Goal: Find contact information: Find contact information

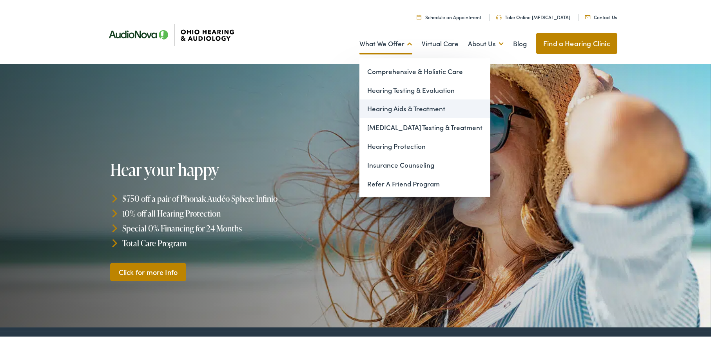
click at [405, 110] on link "Hearing Aids & Treatment" at bounding box center [424, 107] width 131 height 19
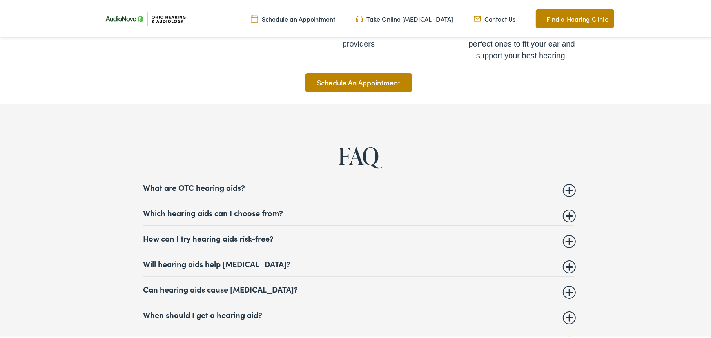
scroll to position [3016, 0]
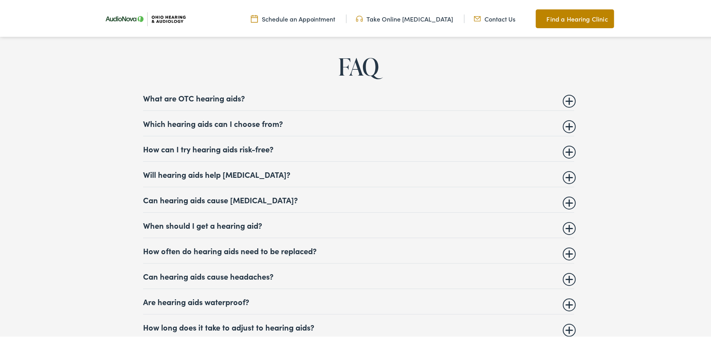
click at [565, 127] on summary "Which hearing aids can I choose from?" at bounding box center [358, 121] width 431 height 9
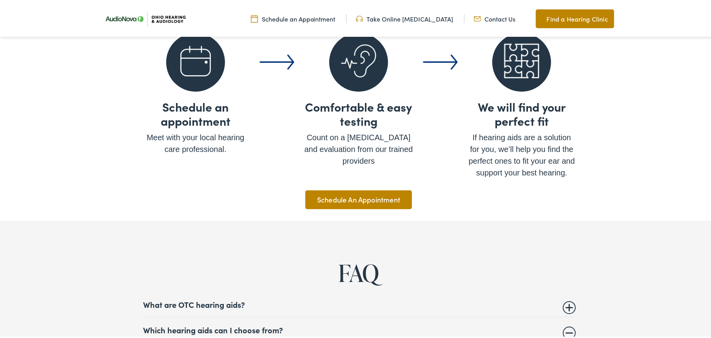
scroll to position [2810, 0]
click at [164, 16] on img at bounding box center [145, 18] width 90 height 32
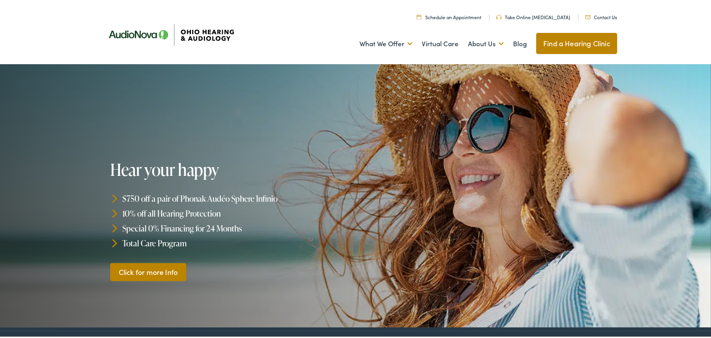
click at [576, 42] on link "Find a Hearing Clinic" at bounding box center [576, 41] width 81 height 21
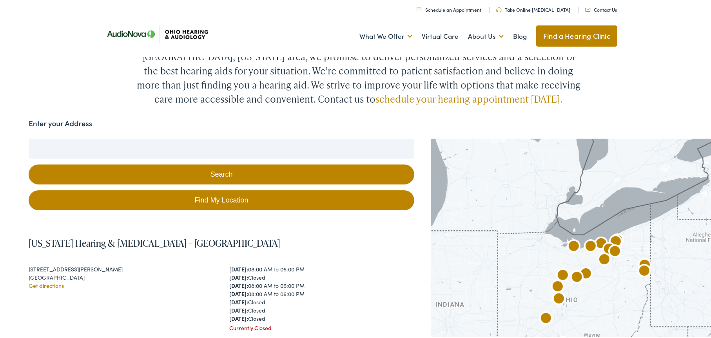
scroll to position [78, 0]
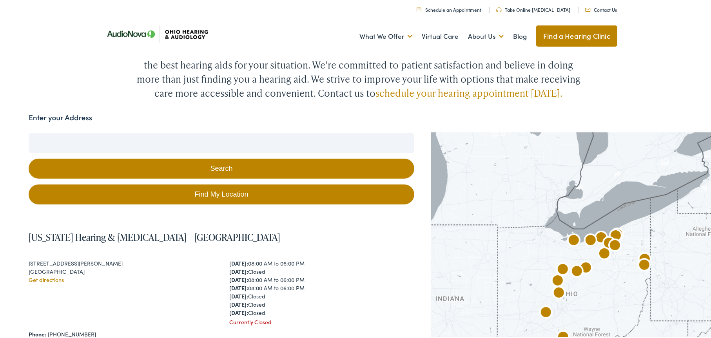
click at [185, 145] on input "Enter your Address" at bounding box center [221, 142] width 385 height 20
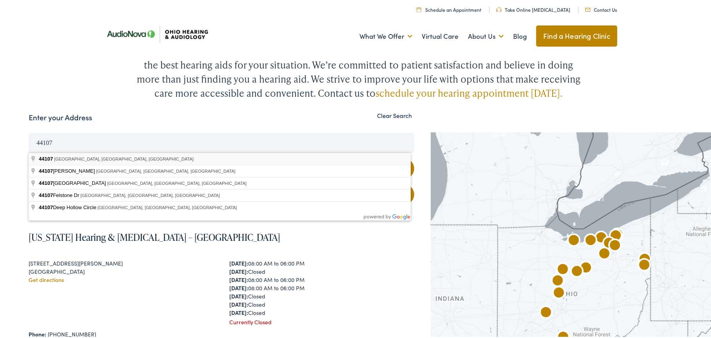
type input "[GEOGRAPHIC_DATA], [GEOGRAPHIC_DATA]"
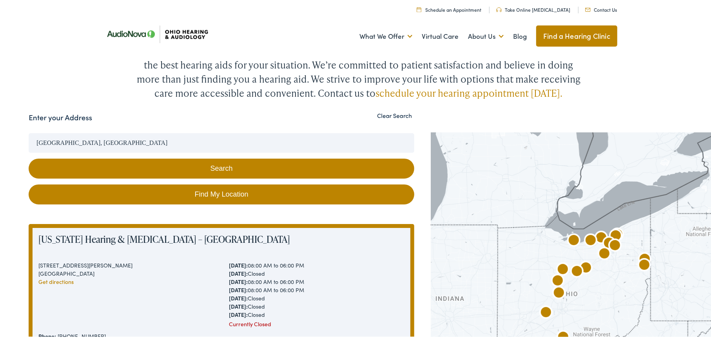
click at [230, 164] on button "Search" at bounding box center [221, 167] width 385 height 20
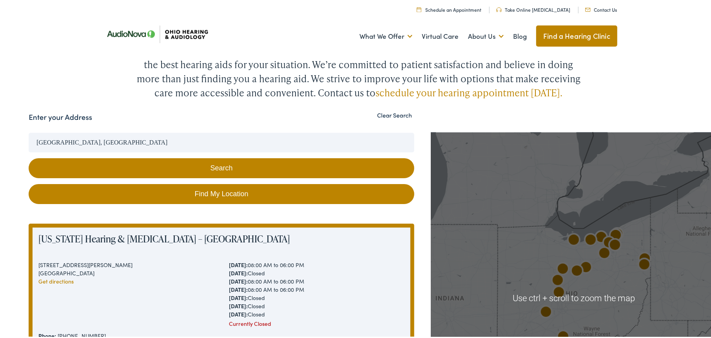
scroll to position [157, 0]
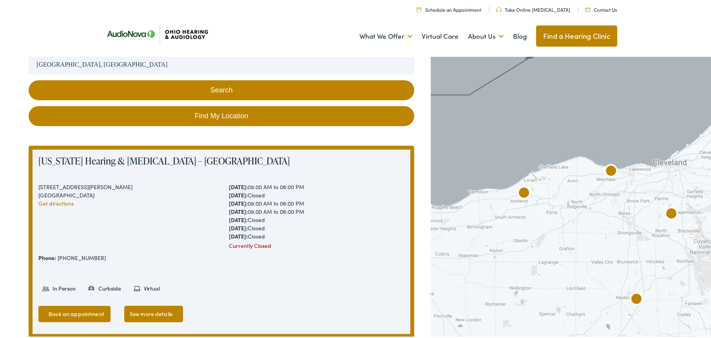
drag, startPoint x: 603, startPoint y: 117, endPoint x: 604, endPoint y: 228, distance: 111.7
click at [604, 248] on div at bounding box center [574, 219] width 286 height 332
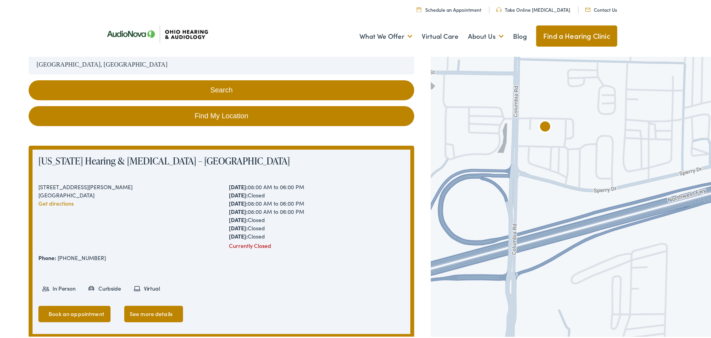
click at [538, 123] on img "AudioNova" at bounding box center [545, 126] width 19 height 19
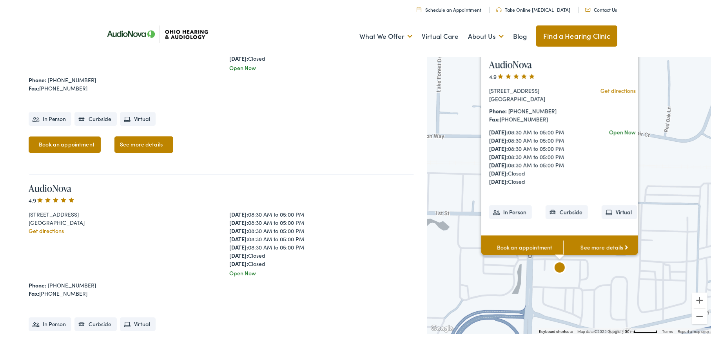
scroll to position [4112, 0]
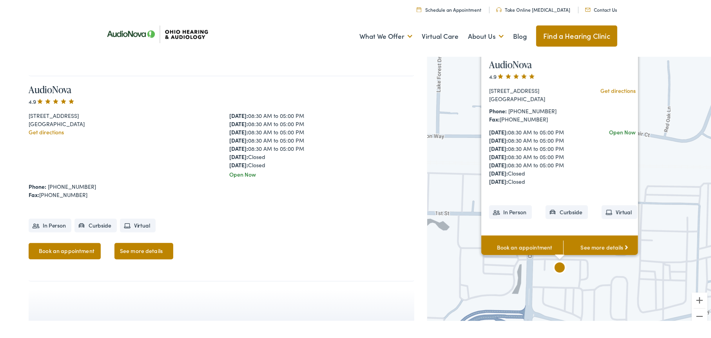
click at [124, 248] on link "See more details" at bounding box center [143, 249] width 59 height 16
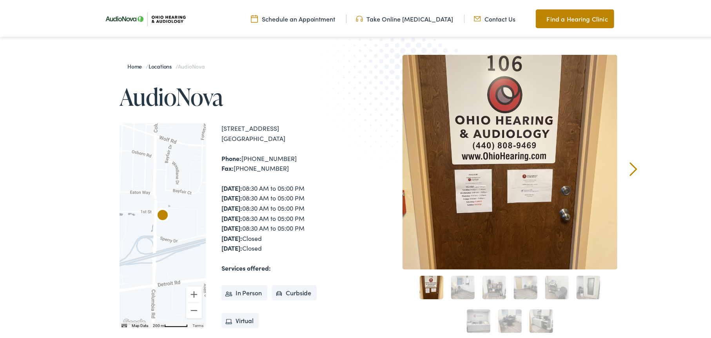
scroll to position [39, 0]
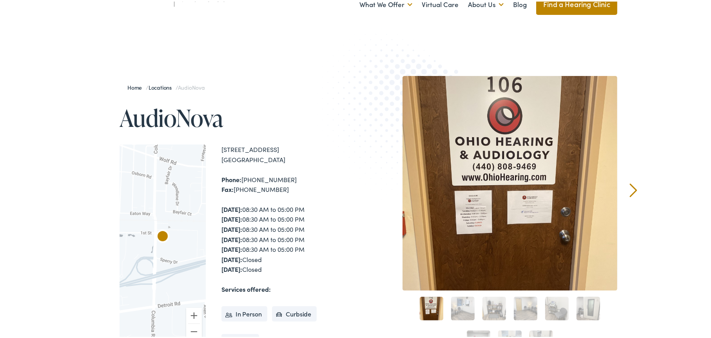
click at [630, 188] on link "Next" at bounding box center [633, 189] width 7 height 14
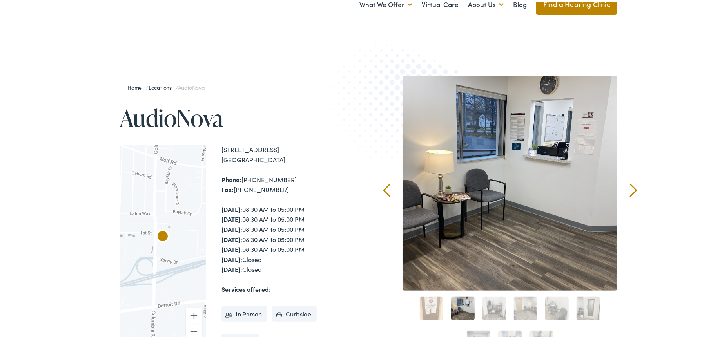
click at [630, 188] on link "Next" at bounding box center [633, 189] width 7 height 14
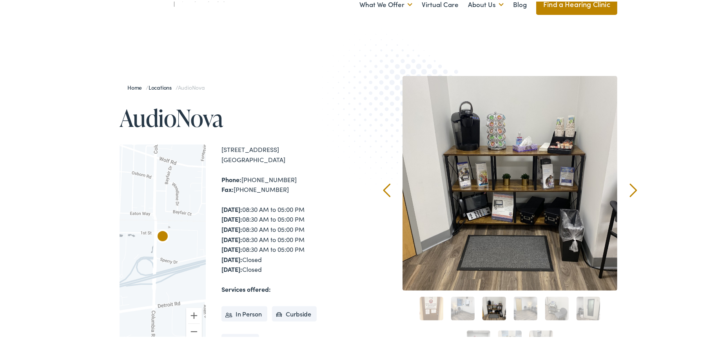
click at [630, 188] on link "Next" at bounding box center [633, 189] width 7 height 14
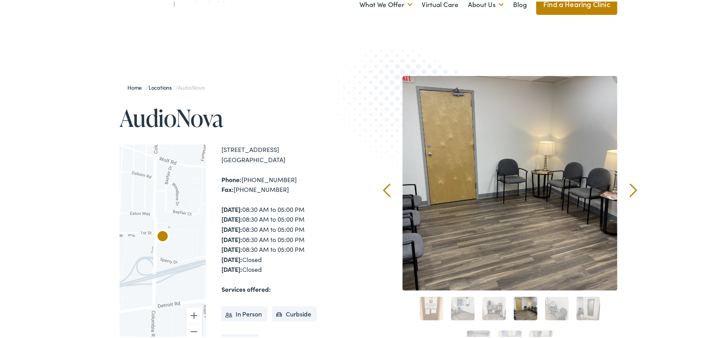
click at [633, 188] on link "Next" at bounding box center [633, 189] width 7 height 14
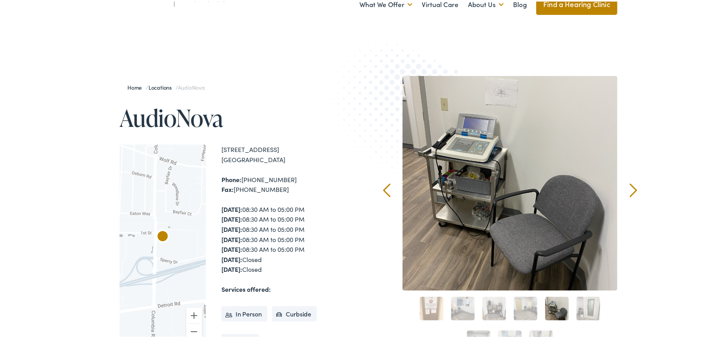
click at [633, 188] on link "Next" at bounding box center [633, 189] width 7 height 14
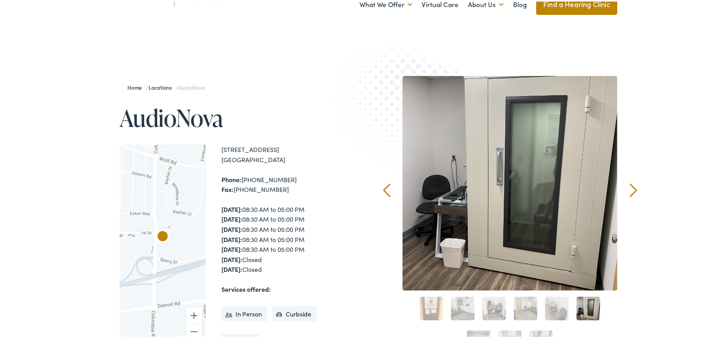
click at [633, 188] on link "Next" at bounding box center [633, 189] width 7 height 14
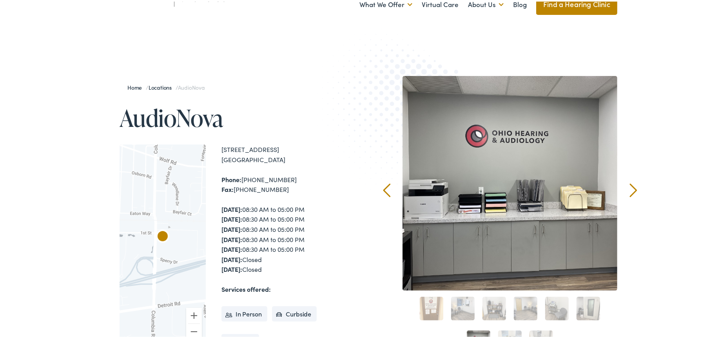
click at [633, 188] on link "Next" at bounding box center [633, 189] width 7 height 14
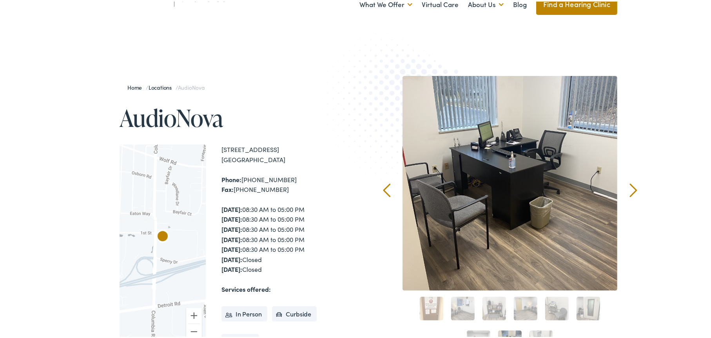
click at [633, 188] on link "Next" at bounding box center [633, 189] width 7 height 14
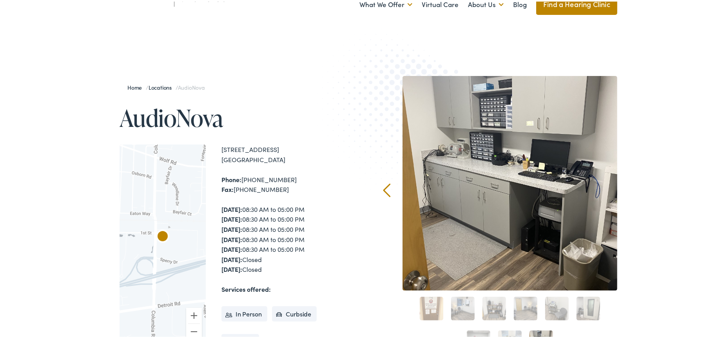
click at [633, 188] on div "Home / Locations / AudioNova AudioNova ← Move left → Move right ↑ Move up ↓ Mov…" at bounding box center [358, 248] width 717 height 427
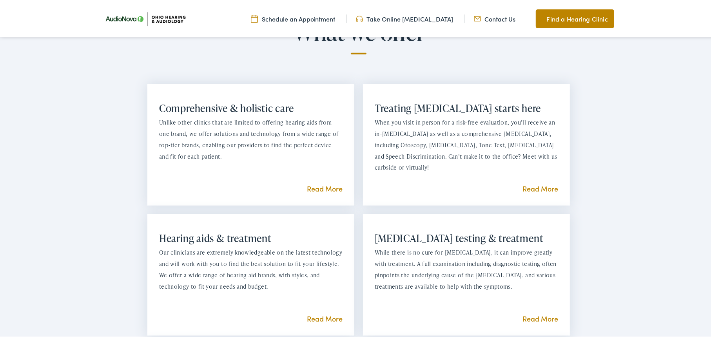
scroll to position [588, 0]
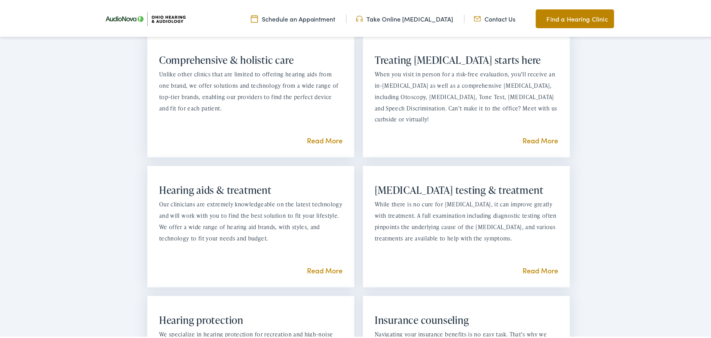
click at [538, 268] on link "Read More" at bounding box center [540, 269] width 36 height 10
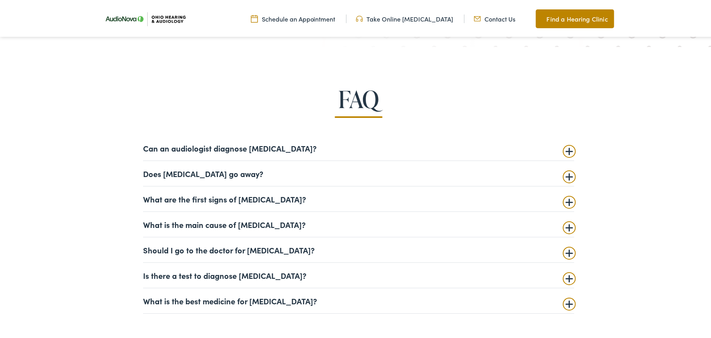
scroll to position [1880, 0]
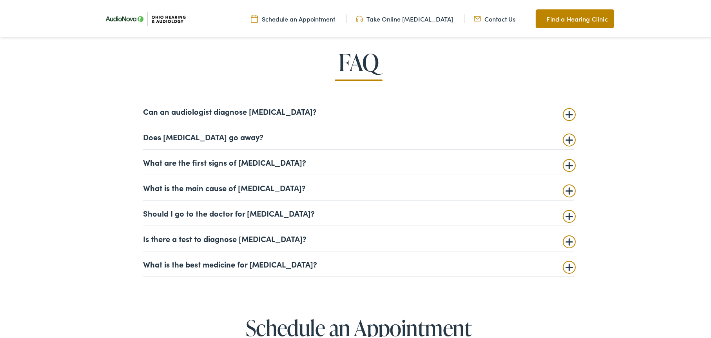
click at [190, 140] on summary "Does tinnitus go away?" at bounding box center [358, 134] width 431 height 9
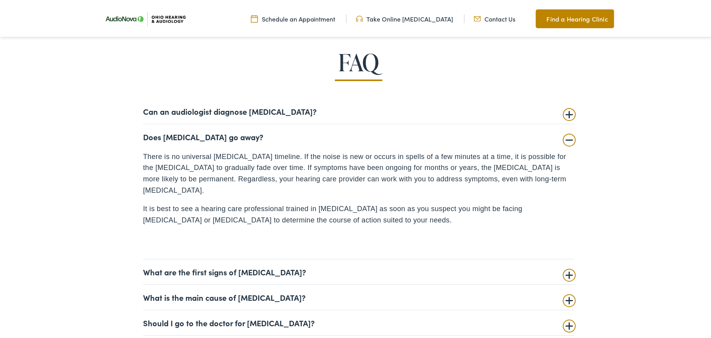
click at [190, 140] on summary "Does tinnitus go away?" at bounding box center [358, 134] width 431 height 9
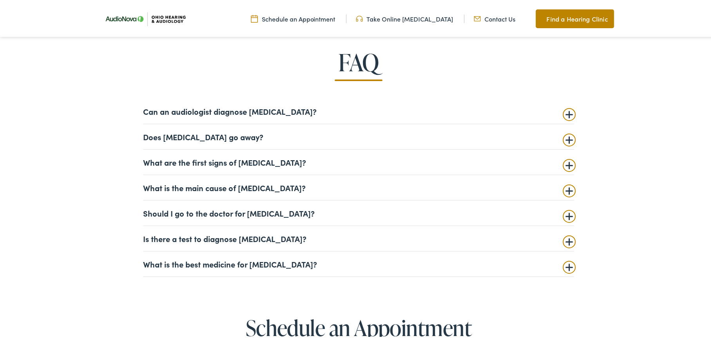
click at [218, 191] on summary "What is the main cause of tinnitus?" at bounding box center [358, 185] width 431 height 9
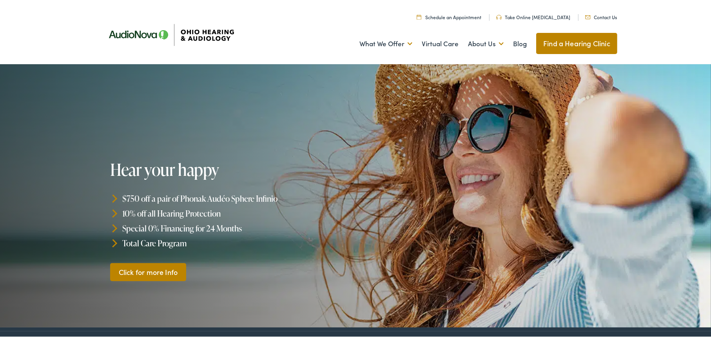
click at [565, 43] on link "Find a Hearing Clinic" at bounding box center [576, 41] width 81 height 21
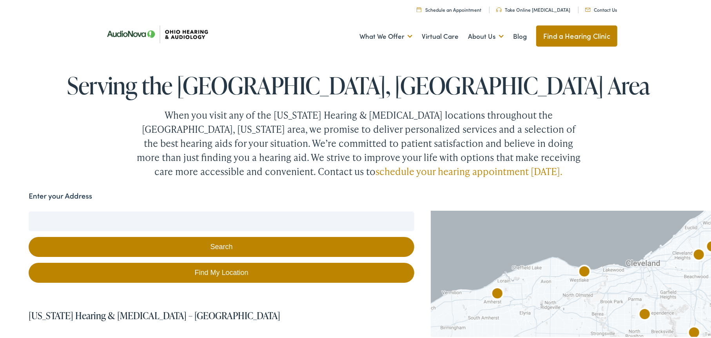
drag, startPoint x: 597, startPoint y: 333, endPoint x: 606, endPoint y: 255, distance: 78.2
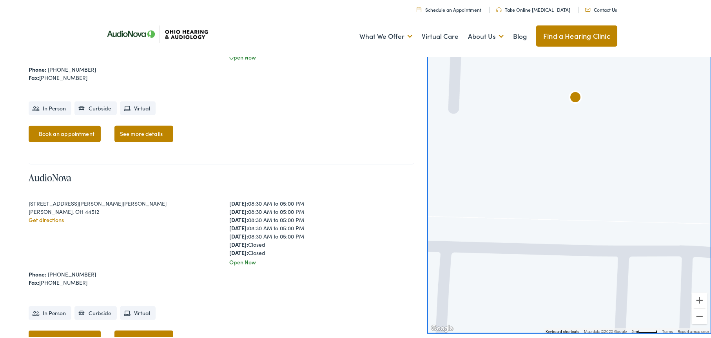
scroll to position [548, 0]
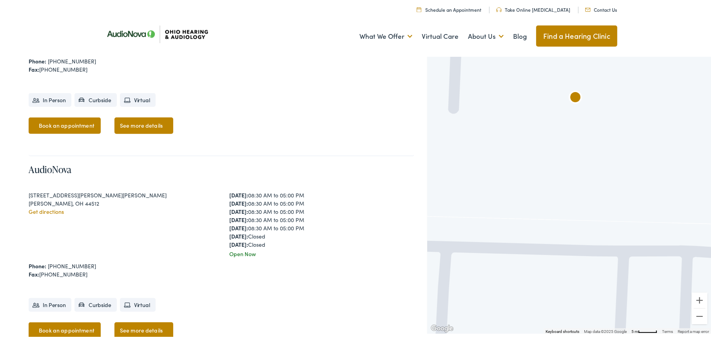
click at [577, 99] on img "AudioNova" at bounding box center [575, 96] width 19 height 19
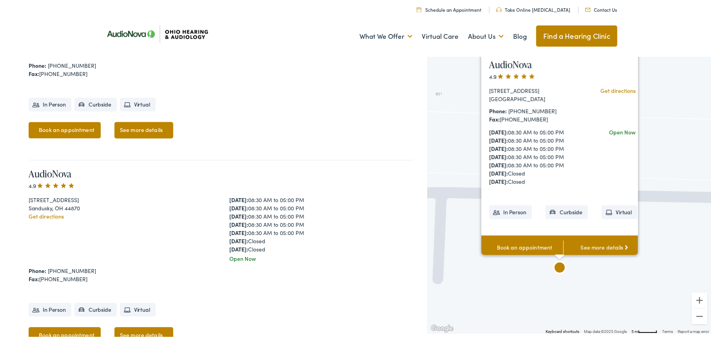
scroll to position [4117, 0]
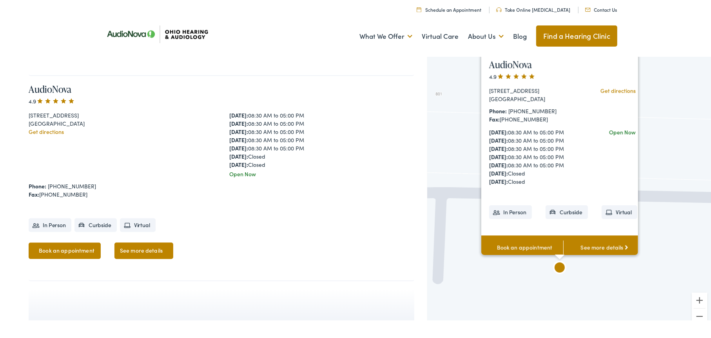
drag, startPoint x: 545, startPoint y: 86, endPoint x: 489, endPoint y: 78, distance: 56.6
click at [489, 85] on div "[STREET_ADDRESS] Get directions" at bounding box center [533, 93] width 89 height 16
copy div "[STREET_ADDRESS]"
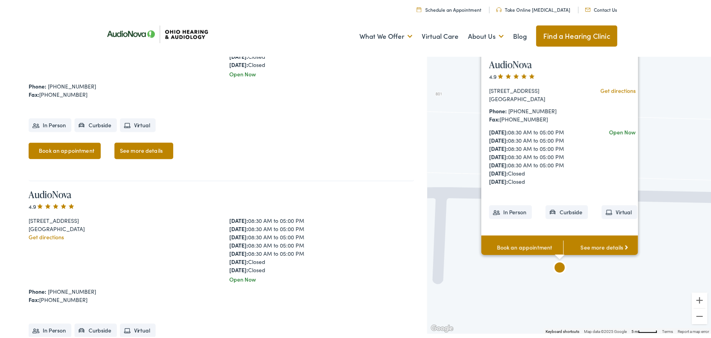
scroll to position [3999, 0]
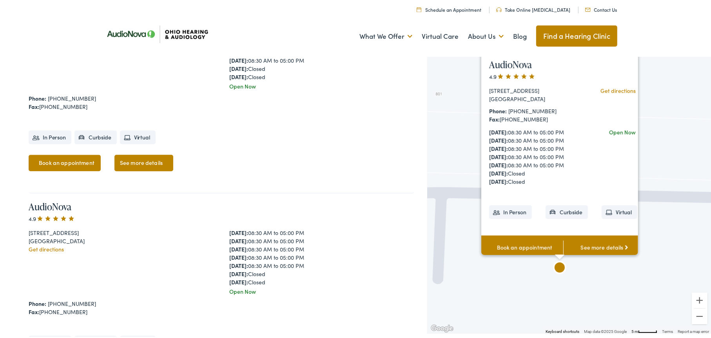
click at [603, 245] on link "See more details" at bounding box center [604, 246] width 82 height 24
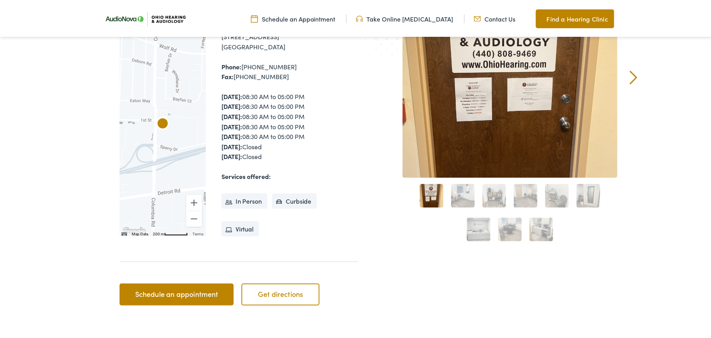
scroll to position [78, 0]
